Goal: Task Accomplishment & Management: Use online tool/utility

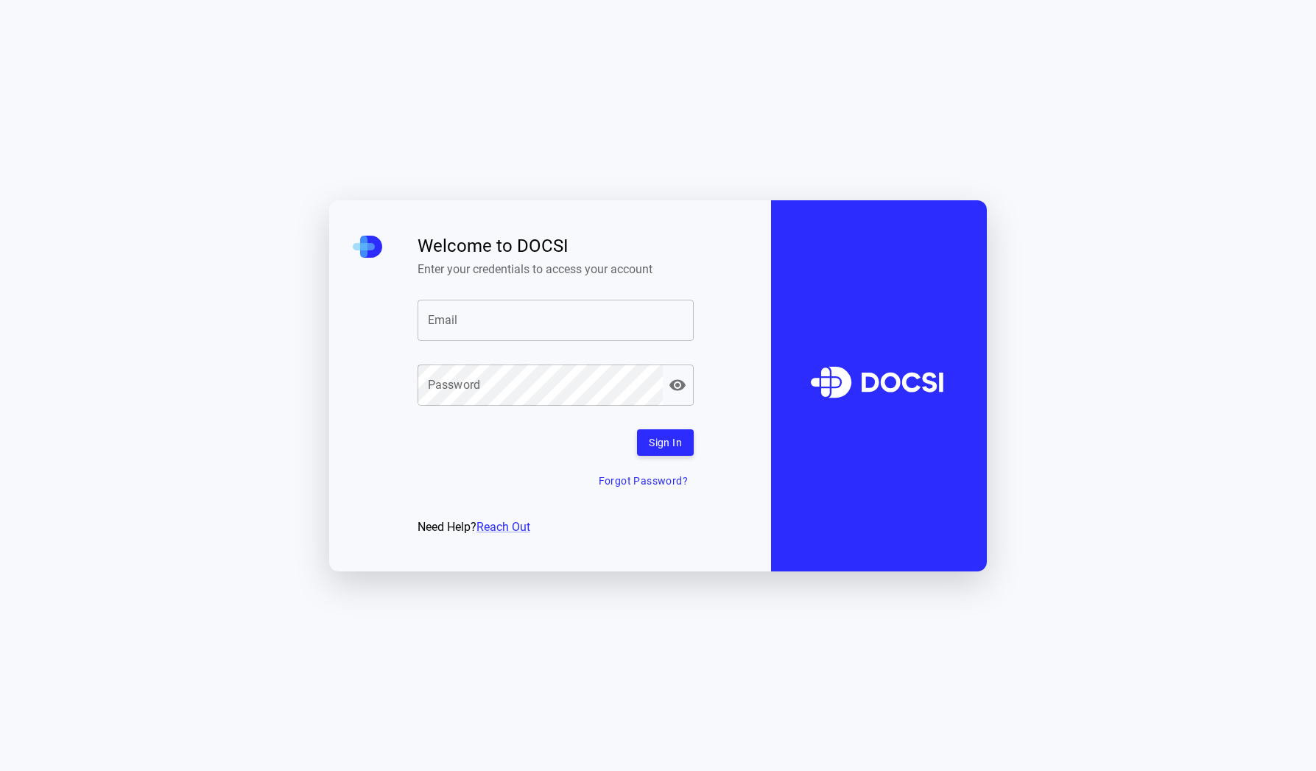
type input "**********"
click at [672, 446] on button "Sign In" at bounding box center [665, 442] width 57 height 27
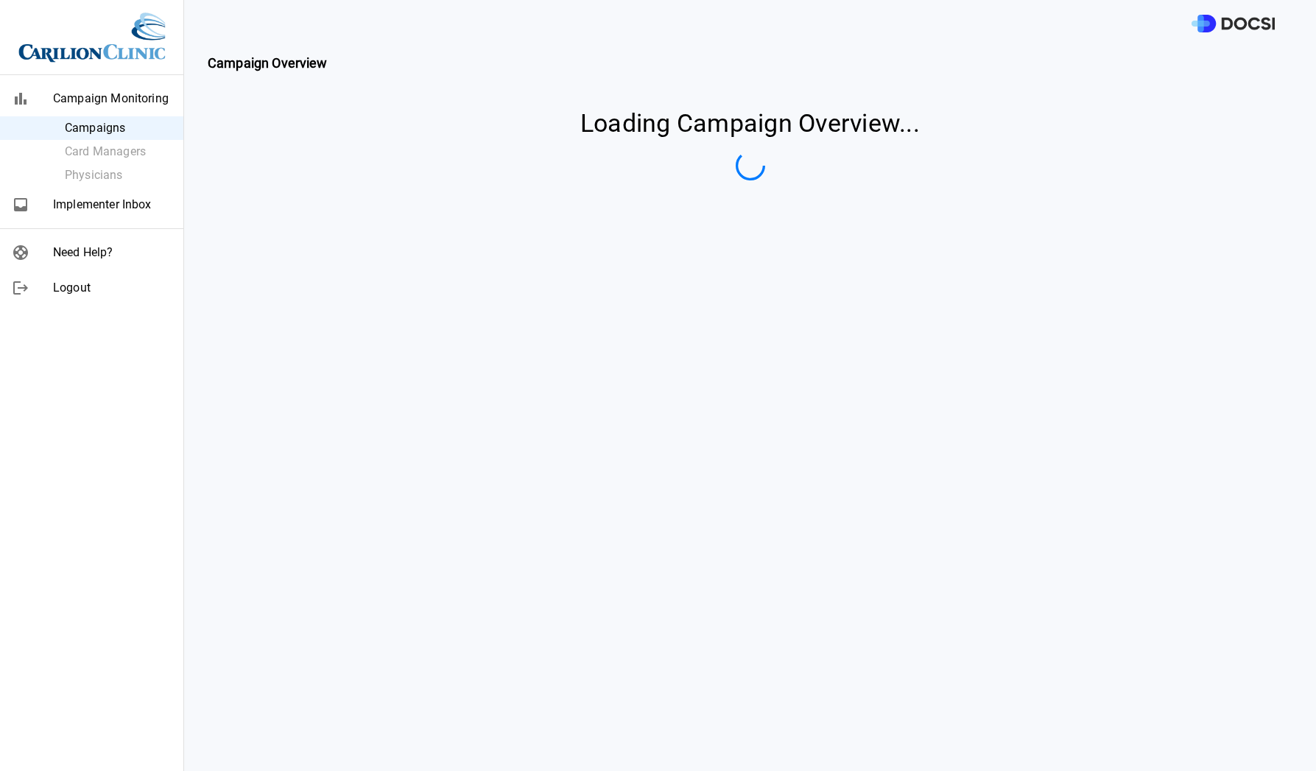
click at [97, 206] on span "Implementer Inbox" at bounding box center [112, 205] width 119 height 18
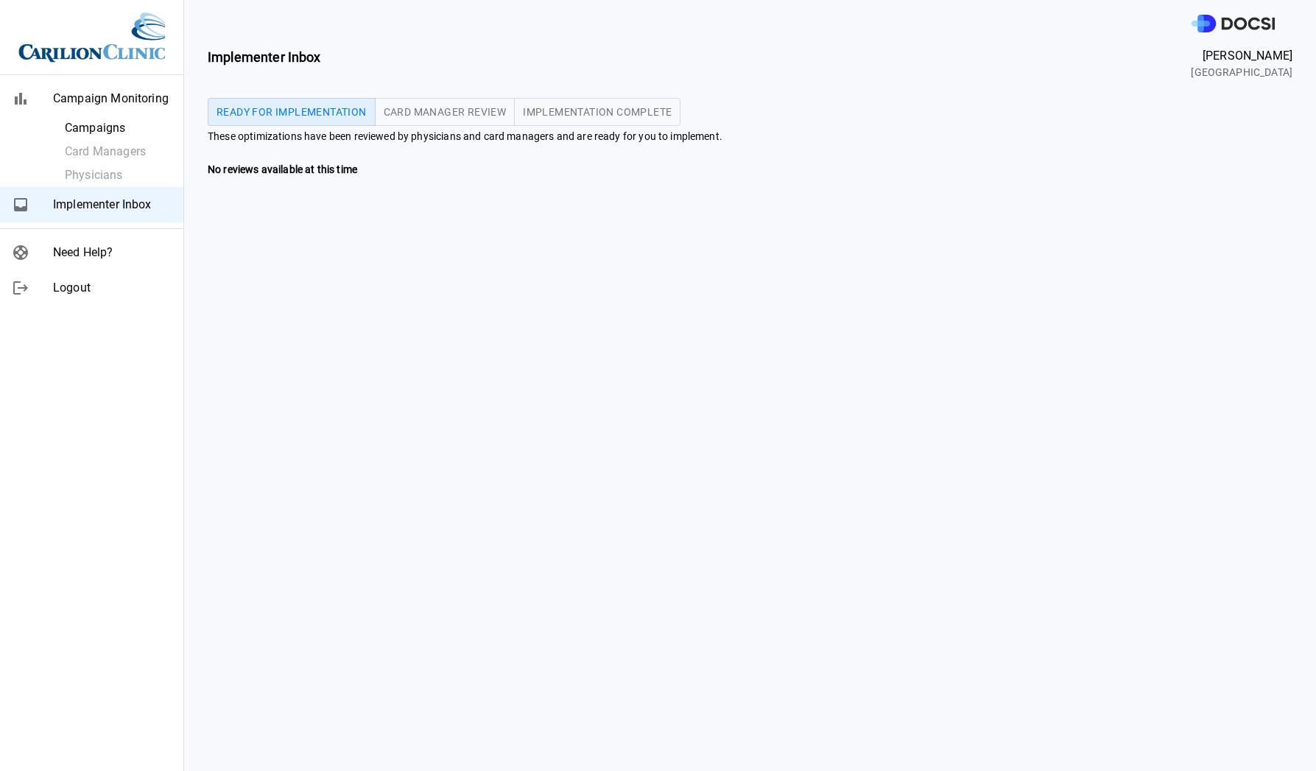
click at [434, 109] on span "Card Manager Review" at bounding box center [445, 112] width 123 height 10
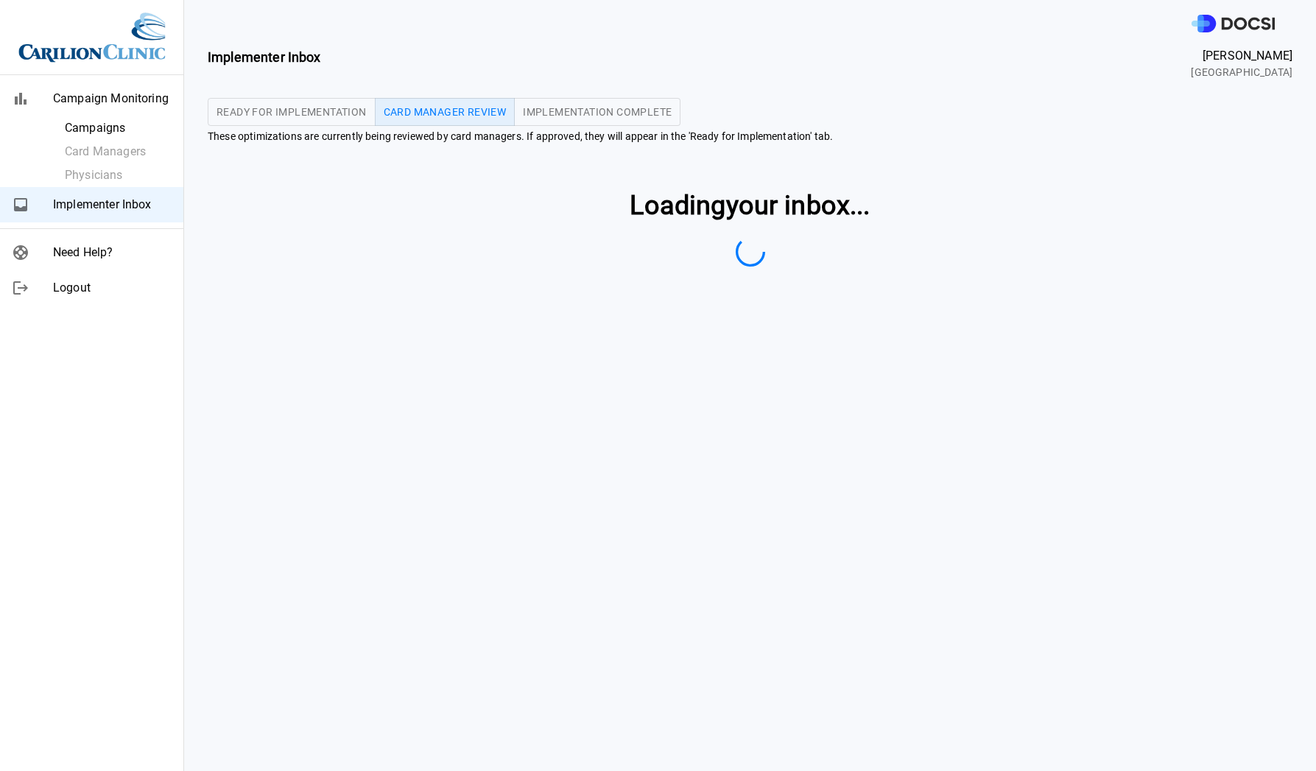
click at [558, 112] on span "Implementation Complete" at bounding box center [597, 112] width 149 height 10
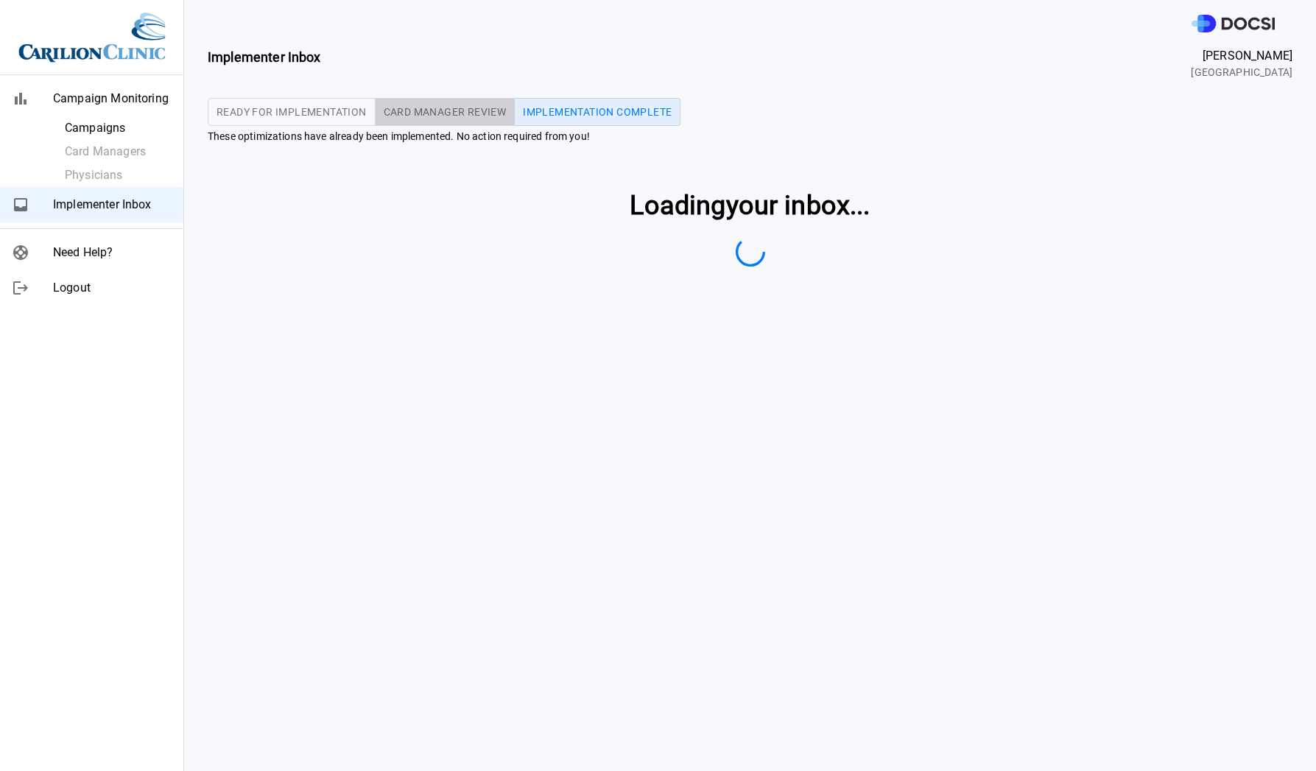
click at [463, 113] on span "Card Manager Review" at bounding box center [445, 112] width 123 height 10
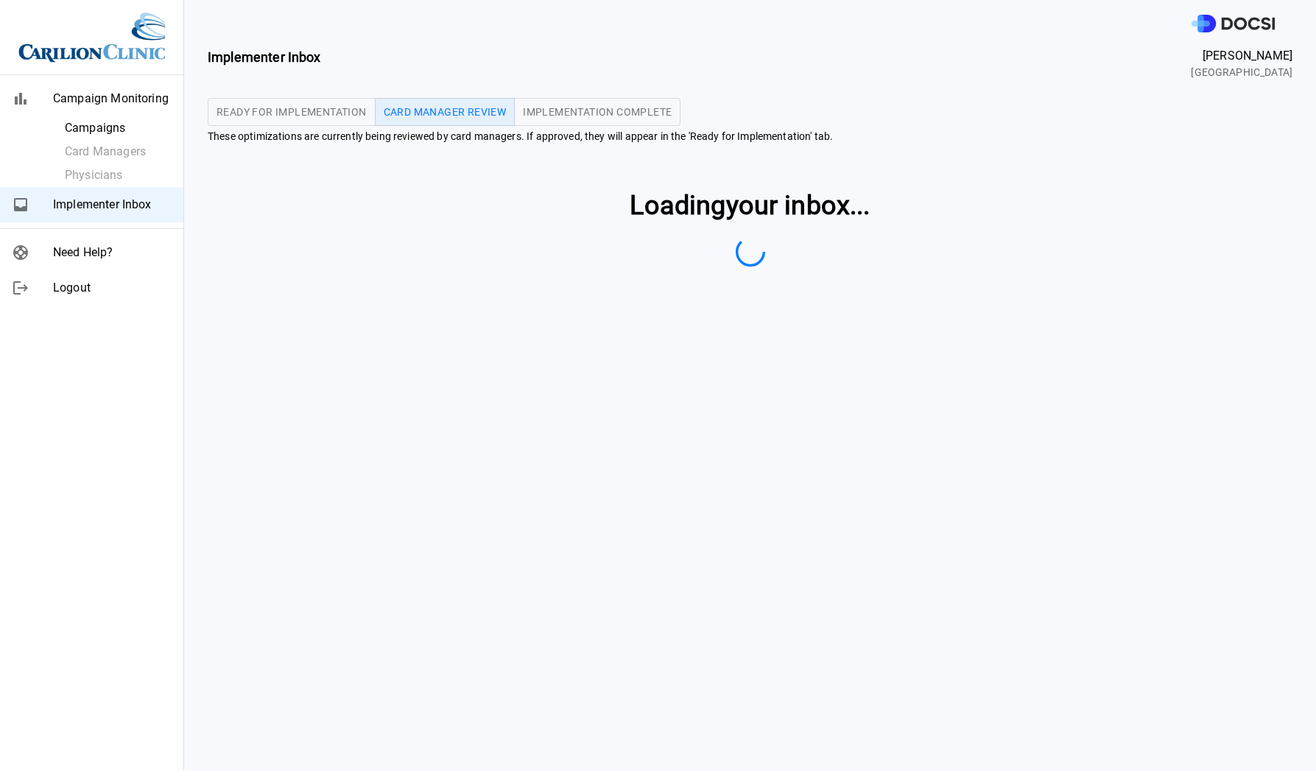
click at [306, 114] on span "Ready for Implementation" at bounding box center [292, 112] width 150 height 10
